Goal: Information Seeking & Learning: Learn about a topic

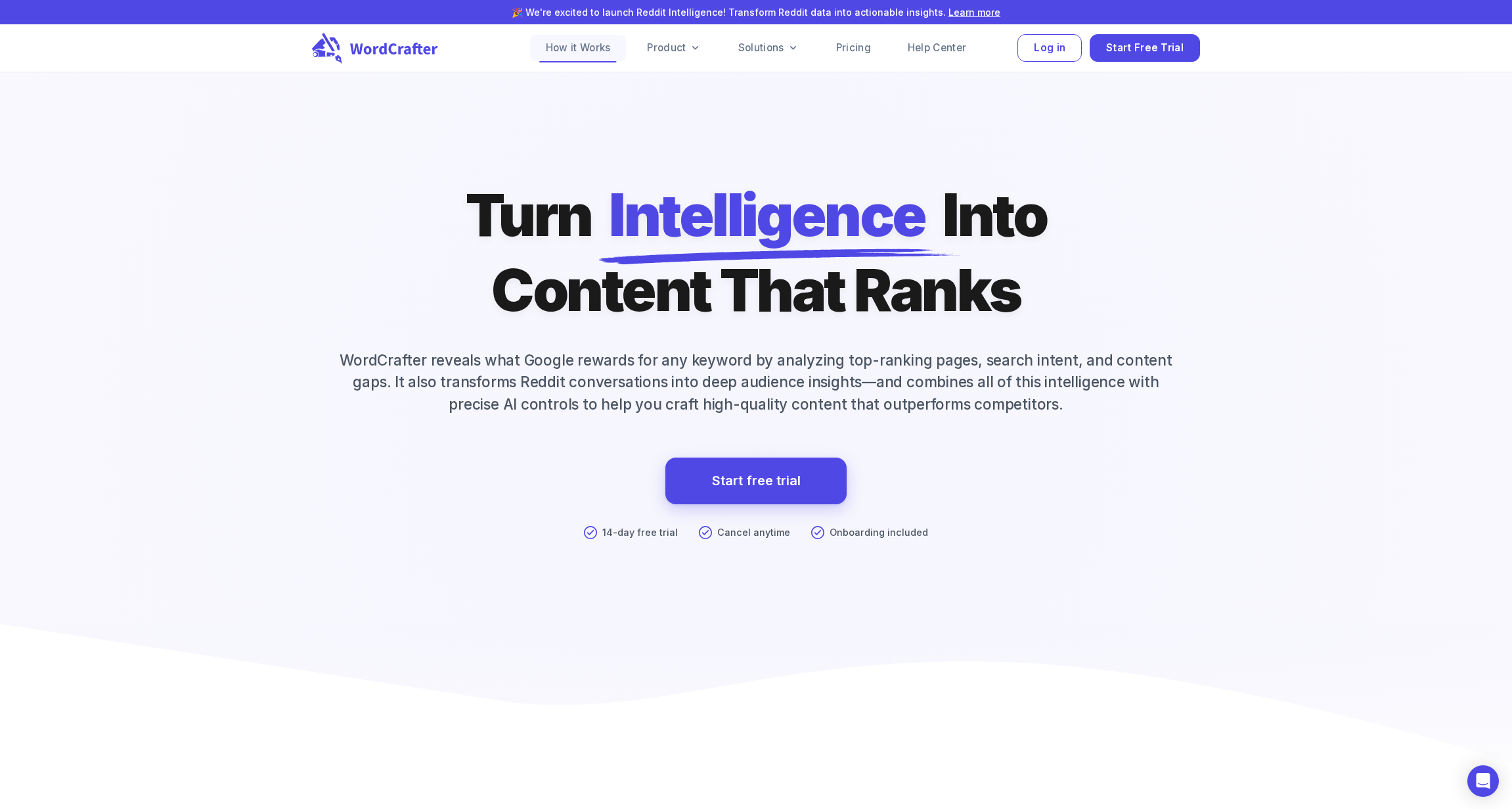
click at [581, 53] on link "How it Works" at bounding box center [578, 48] width 96 height 26
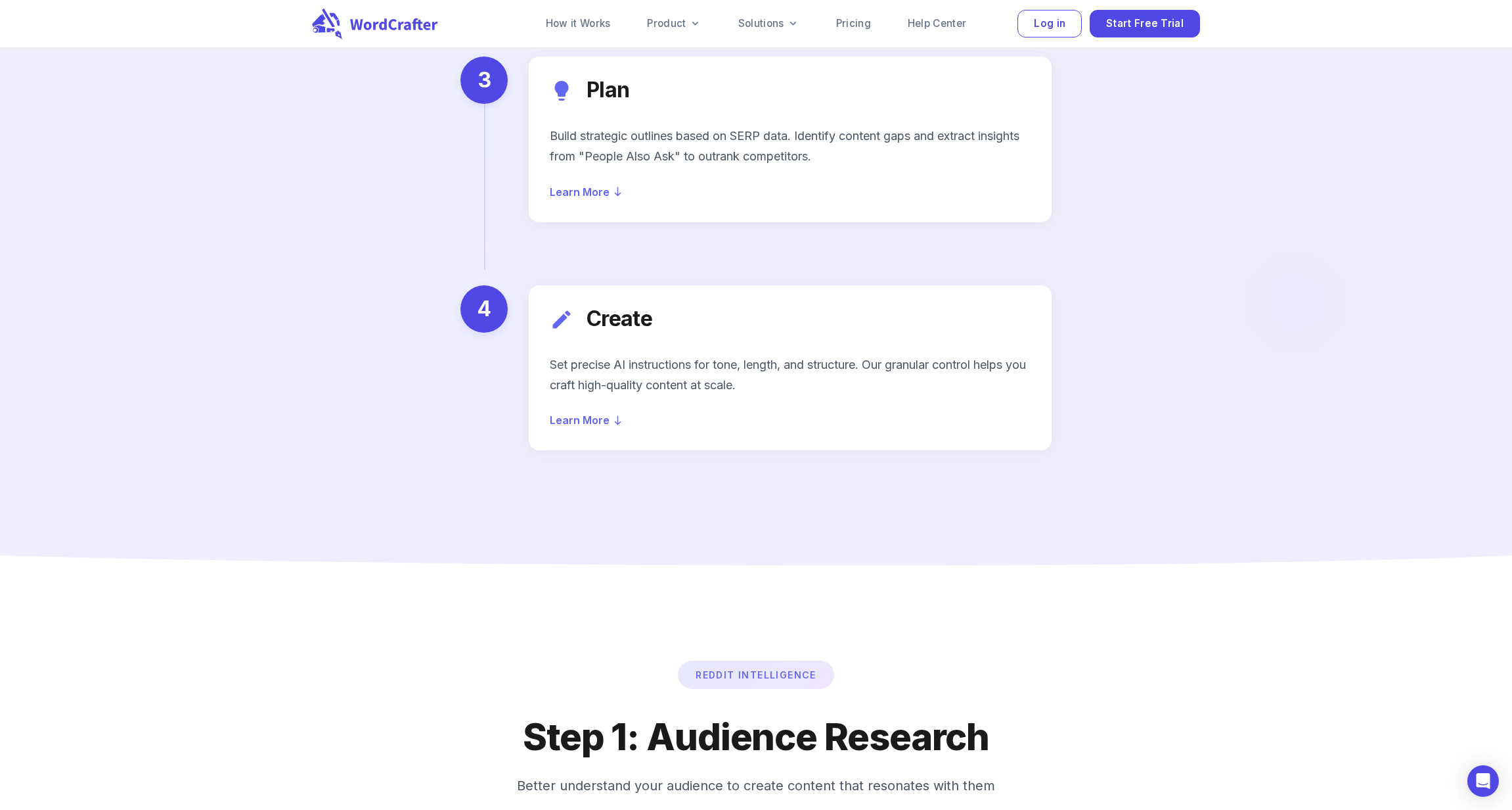
scroll to position [2168, 0]
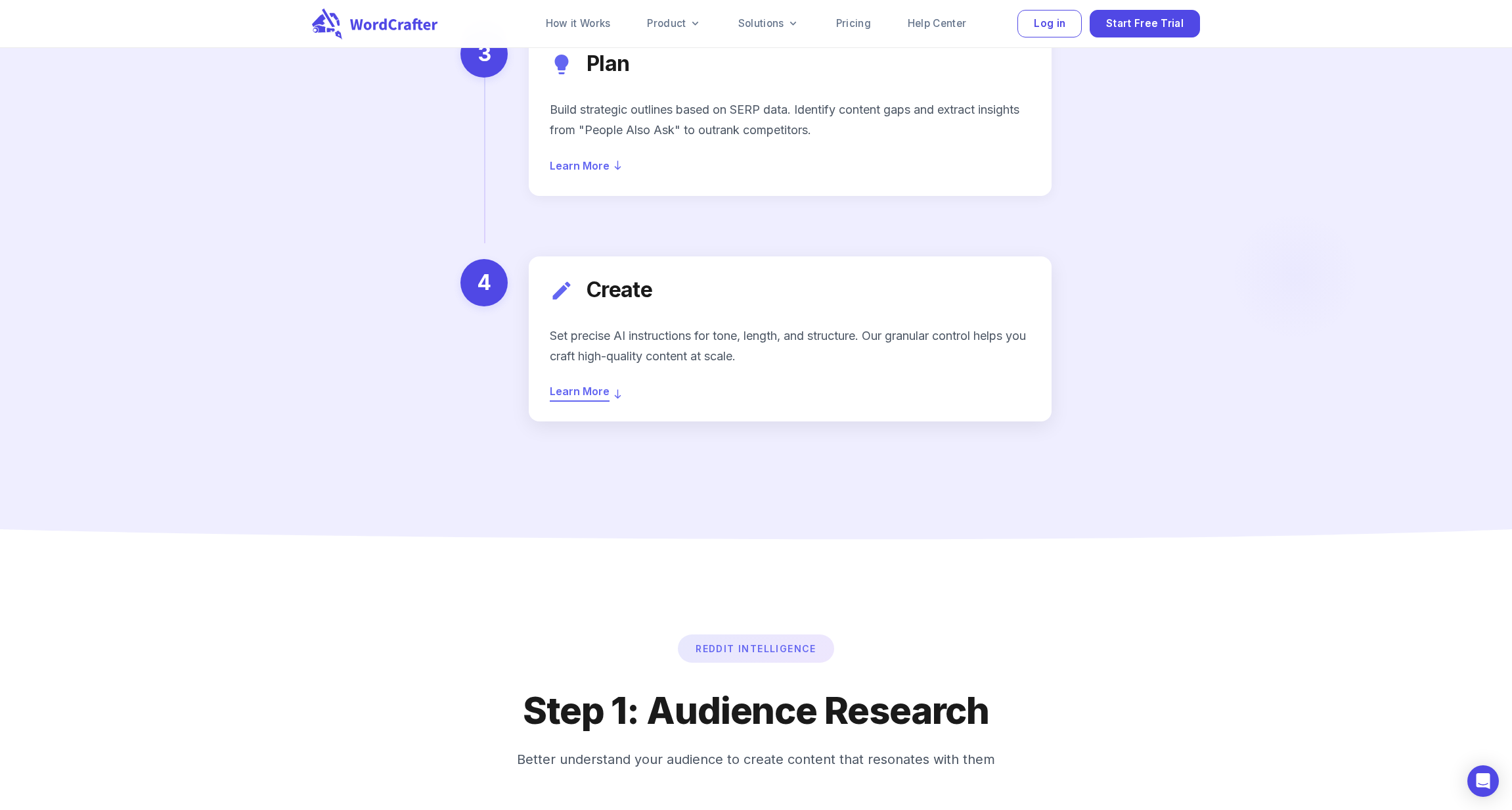
click at [603, 382] on span "Learn More" at bounding box center [580, 391] width 60 height 19
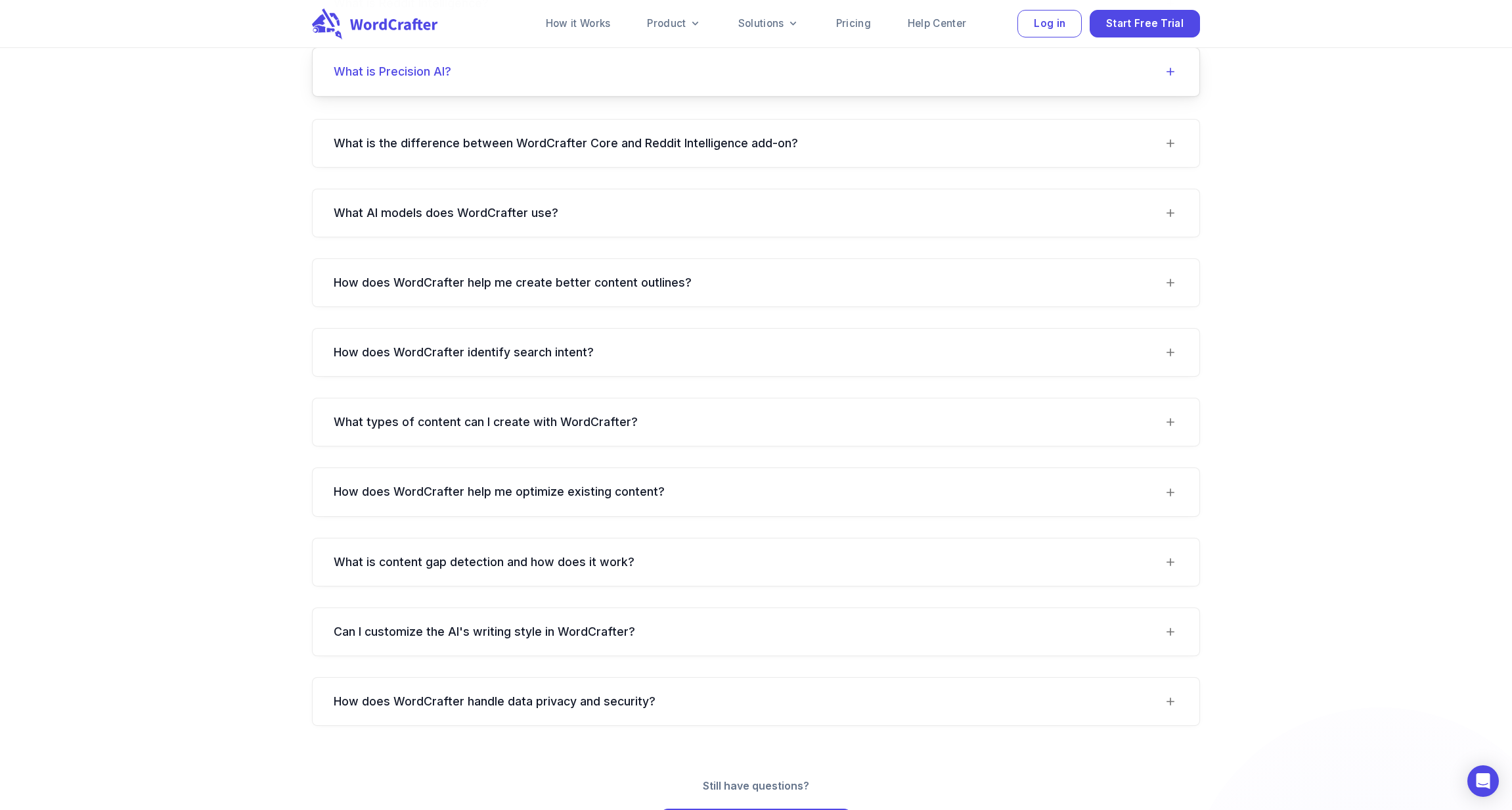
scroll to position [12131, 0]
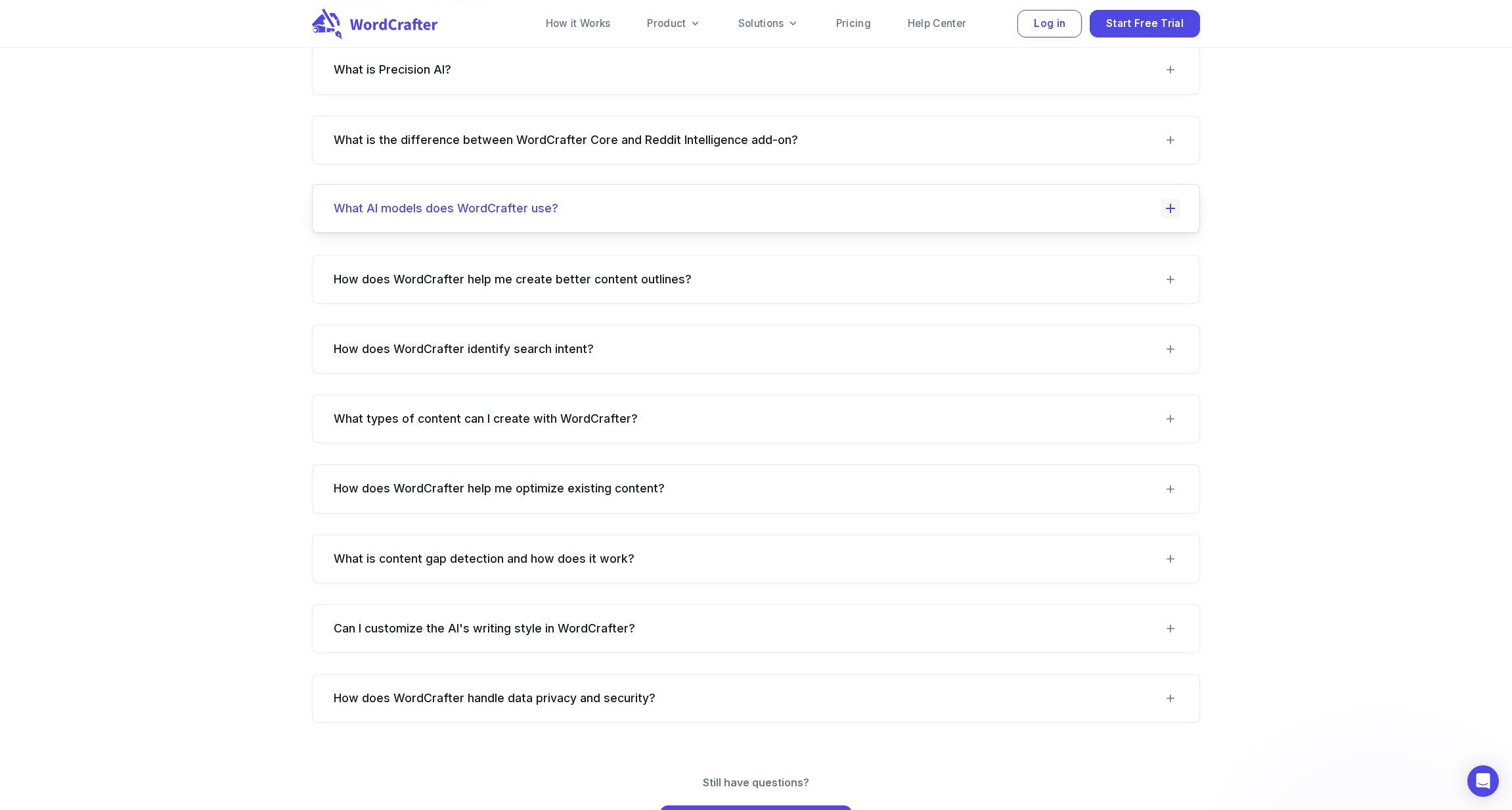
click at [1166, 218] on icon at bounding box center [1171, 208] width 19 height 19
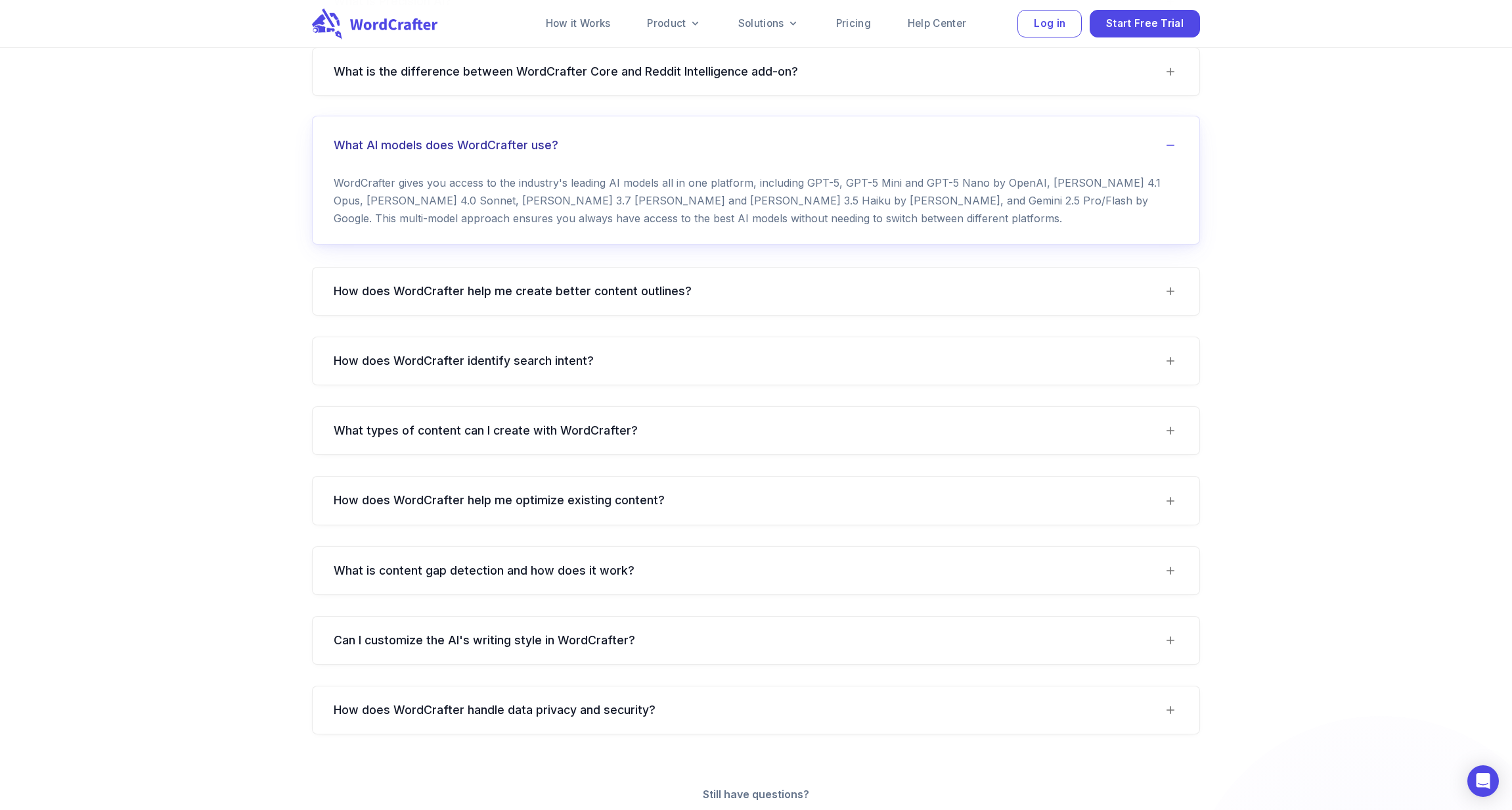
scroll to position [12211, 0]
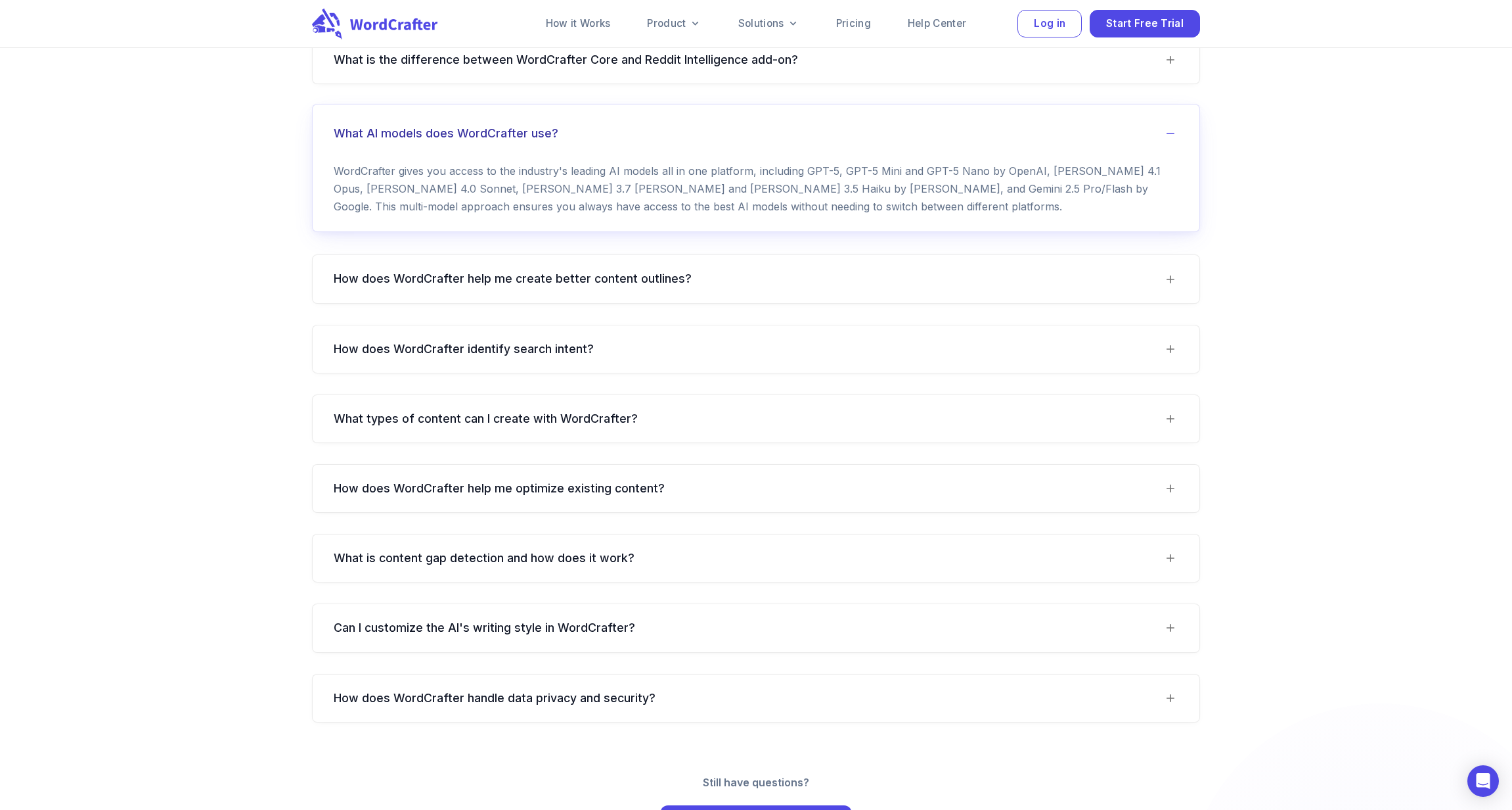
click at [1023, 216] on p "WordCrafter gives you access to the industry's leading AI models all in one pla…" at bounding box center [756, 190] width 844 height 54
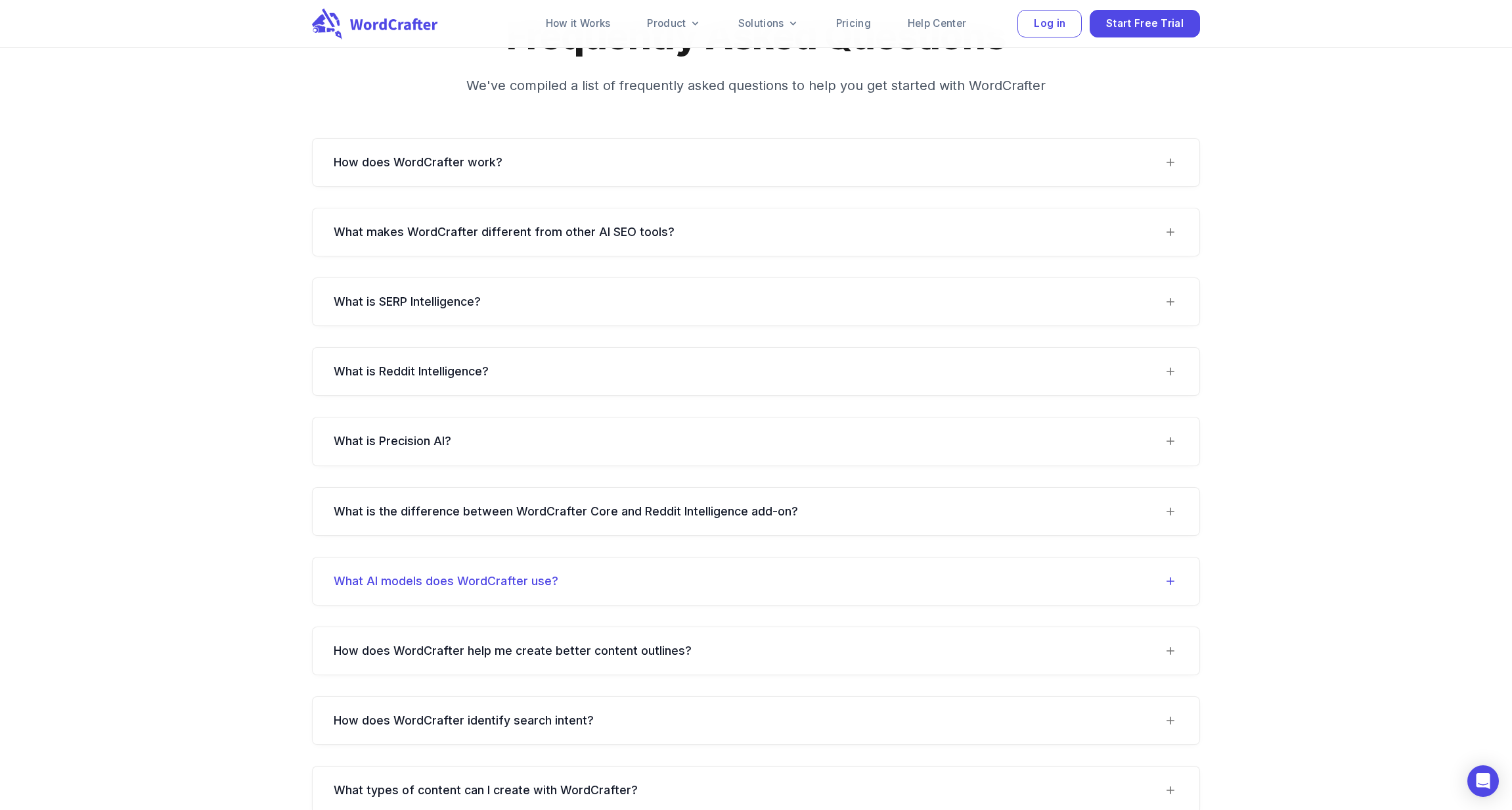
scroll to position [11737, 0]
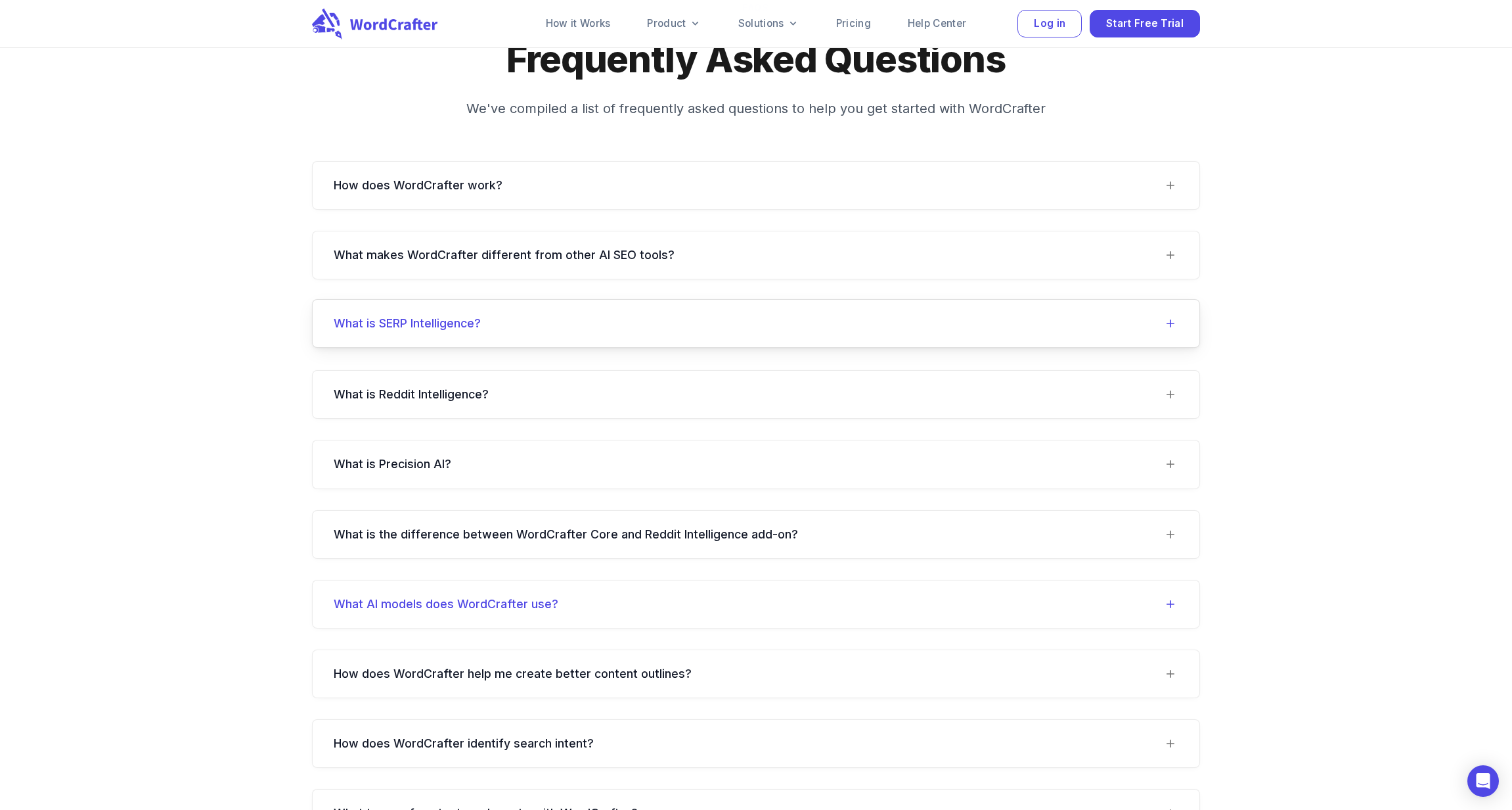
click at [1159, 331] on div "What is SERP Intelligence?" at bounding box center [748, 323] width 829 height 16
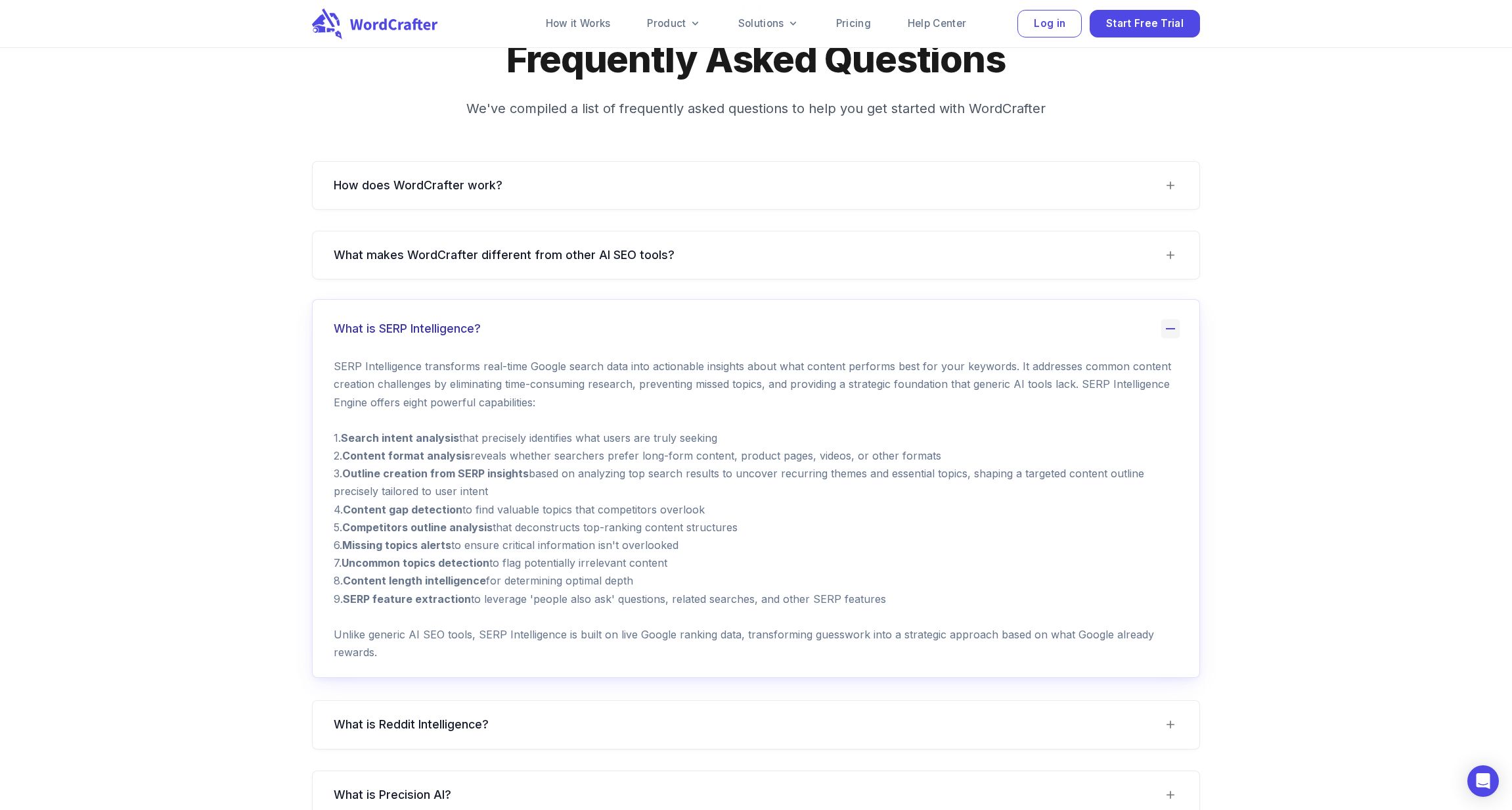
click at [1163, 339] on icon at bounding box center [1171, 328] width 19 height 19
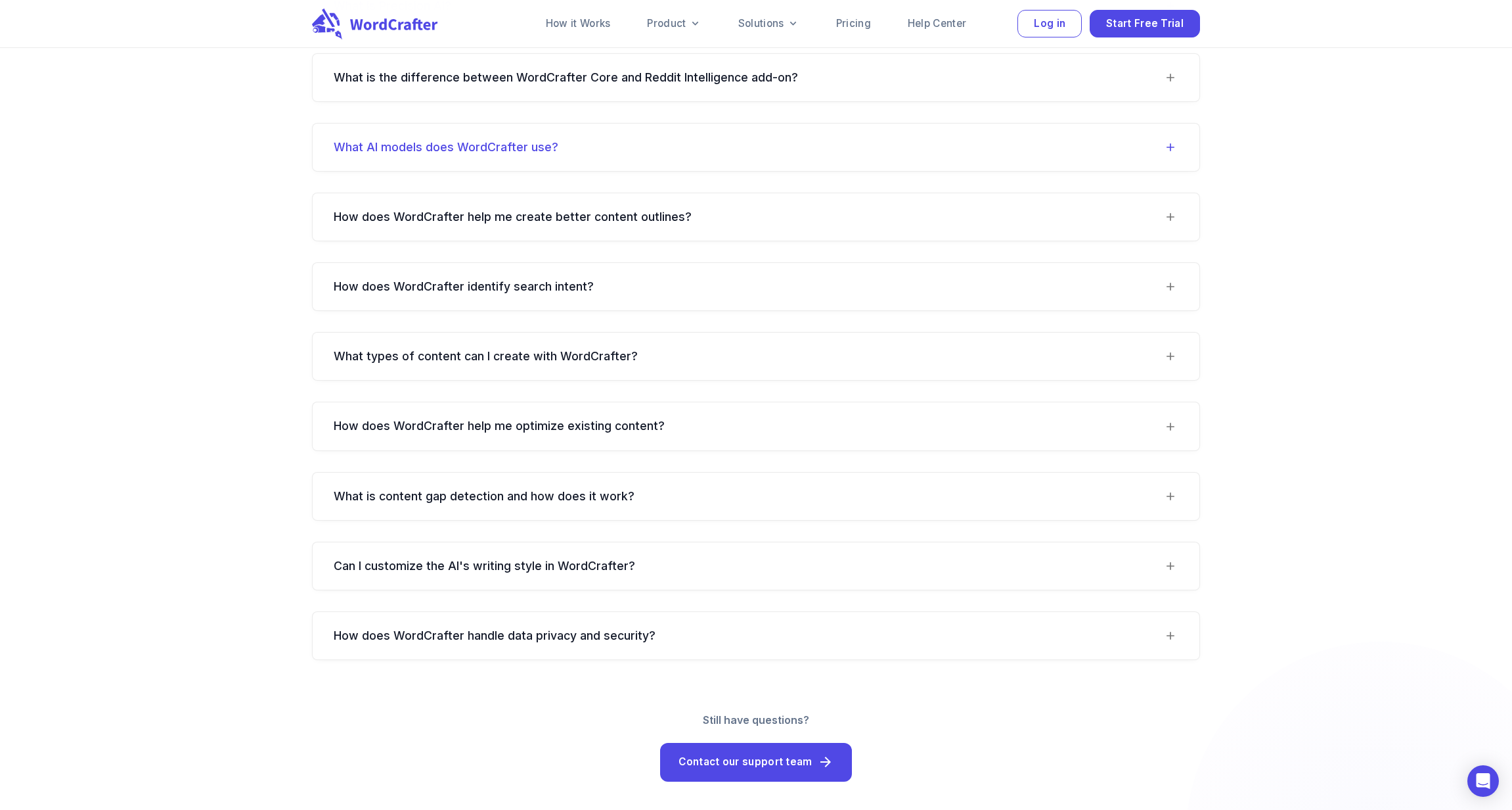
scroll to position [12197, 0]
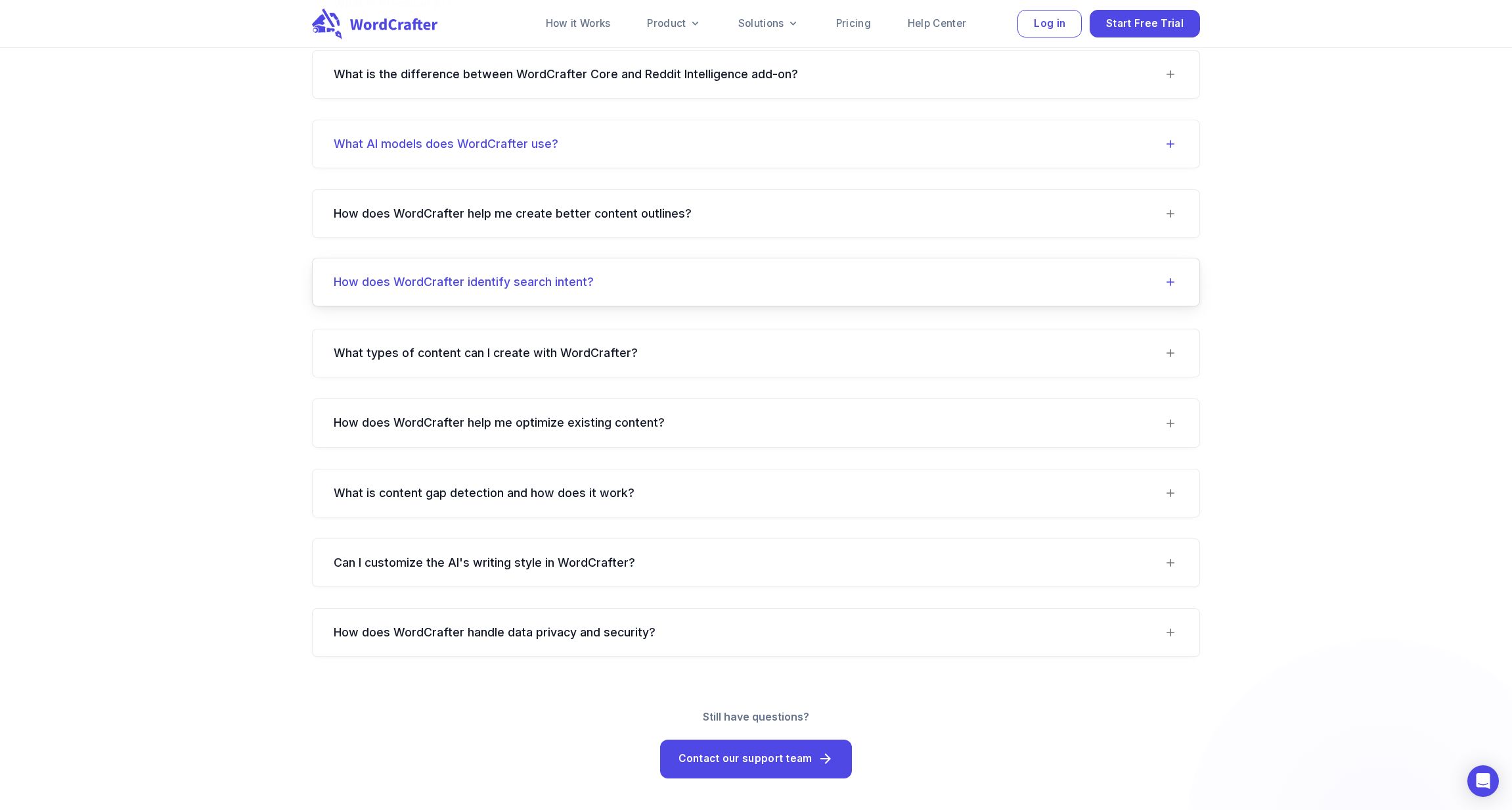
click at [1112, 290] on div "How does WordCrafter identify search intent?" at bounding box center [748, 282] width 829 height 16
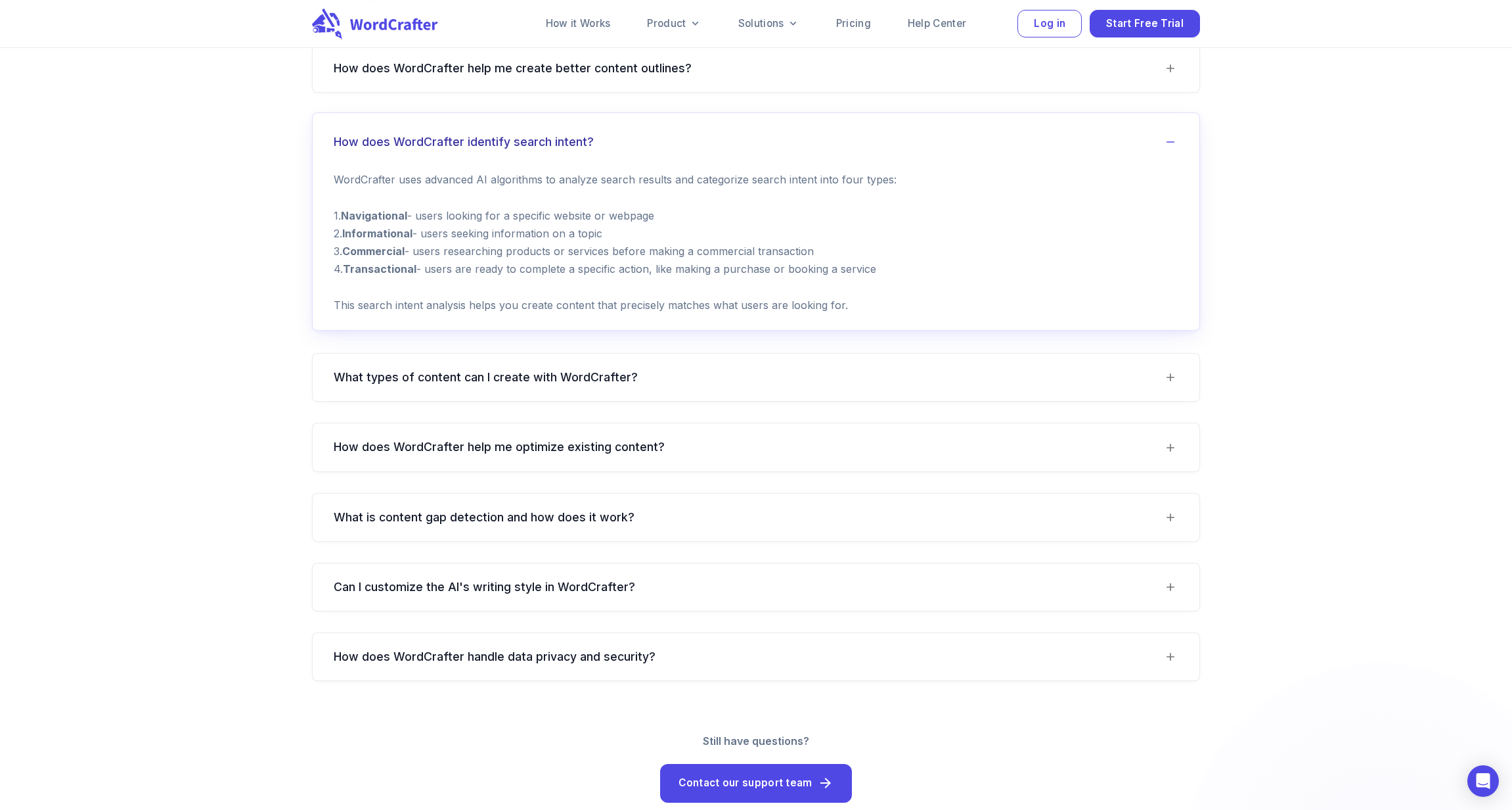
scroll to position [12366, 0]
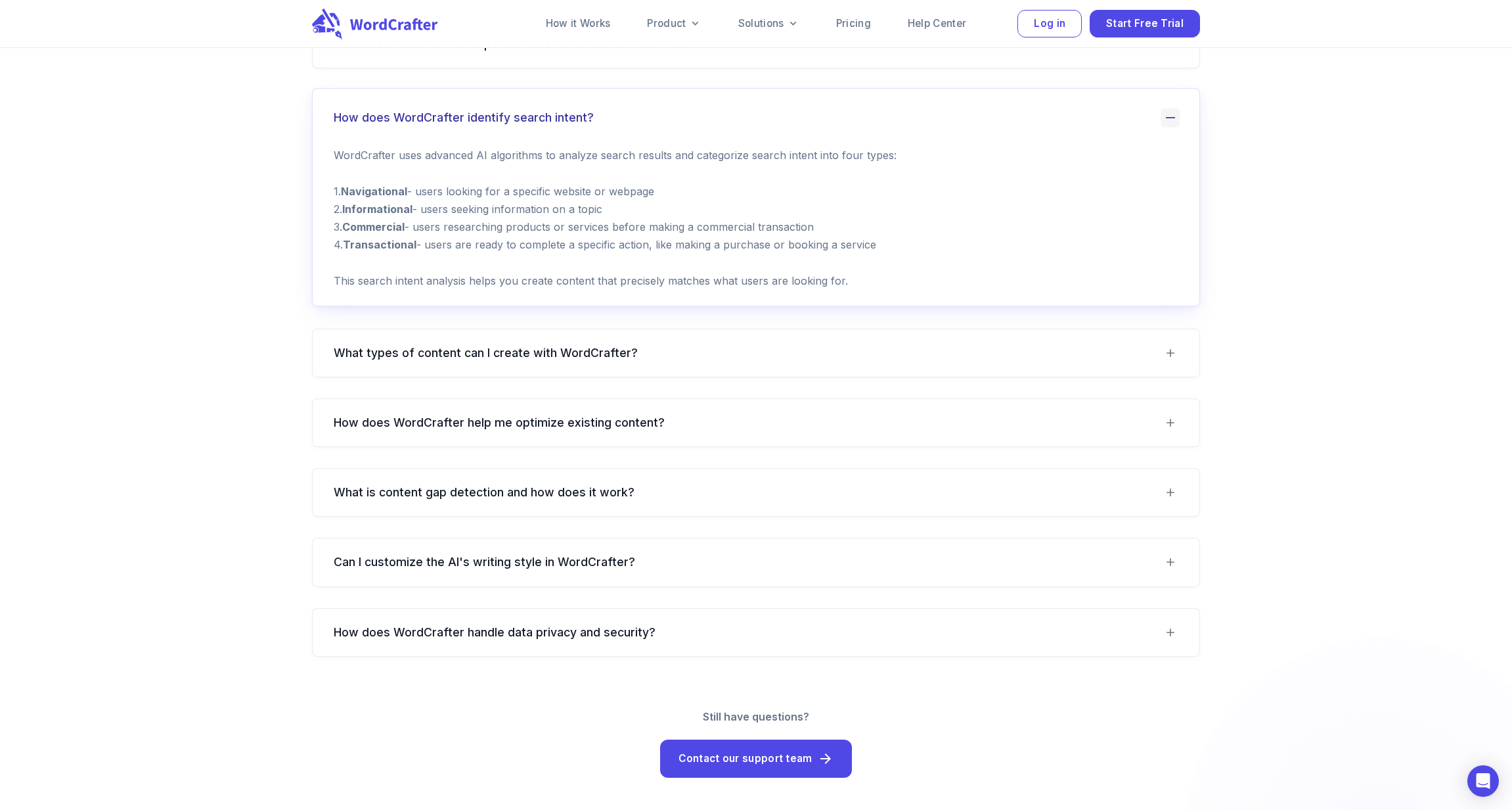
click at [1168, 127] on icon at bounding box center [1171, 118] width 19 height 19
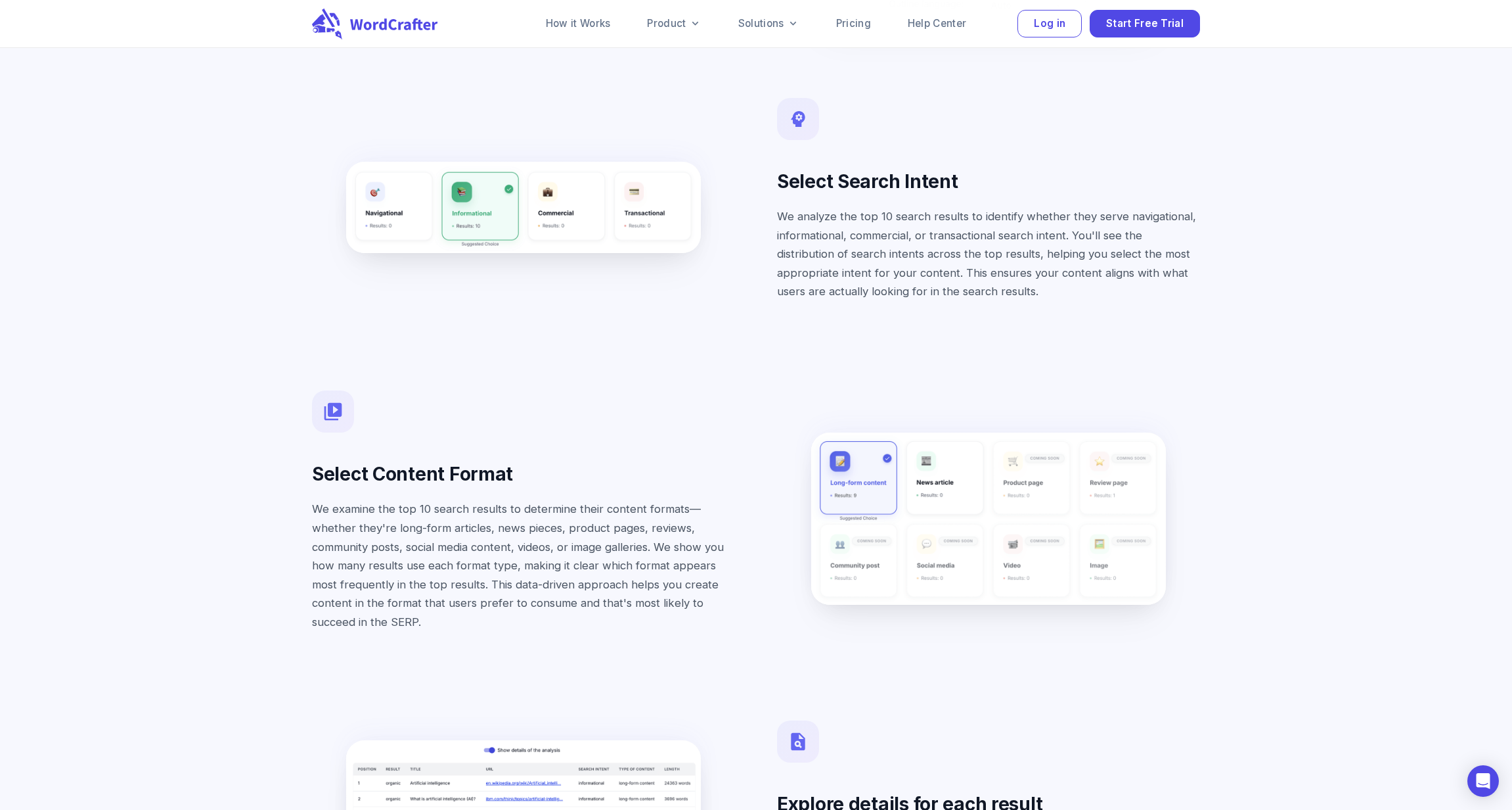
scroll to position [5034, 0]
click at [858, 22] on link "Pricing" at bounding box center [853, 23] width 66 height 26
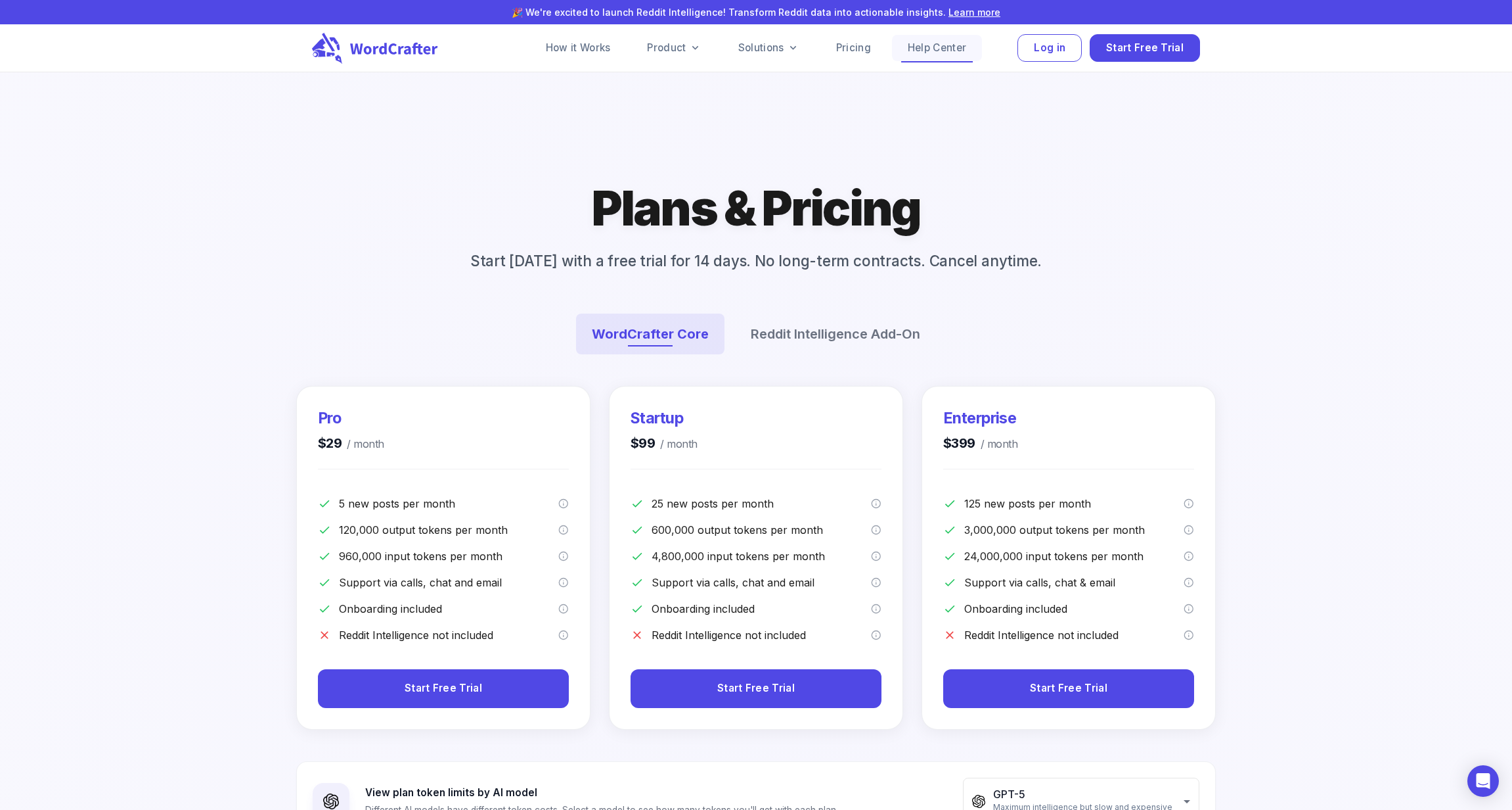
click at [920, 47] on link "Help Center" at bounding box center [937, 48] width 90 height 26
